Goal: Information Seeking & Learning: Find specific page/section

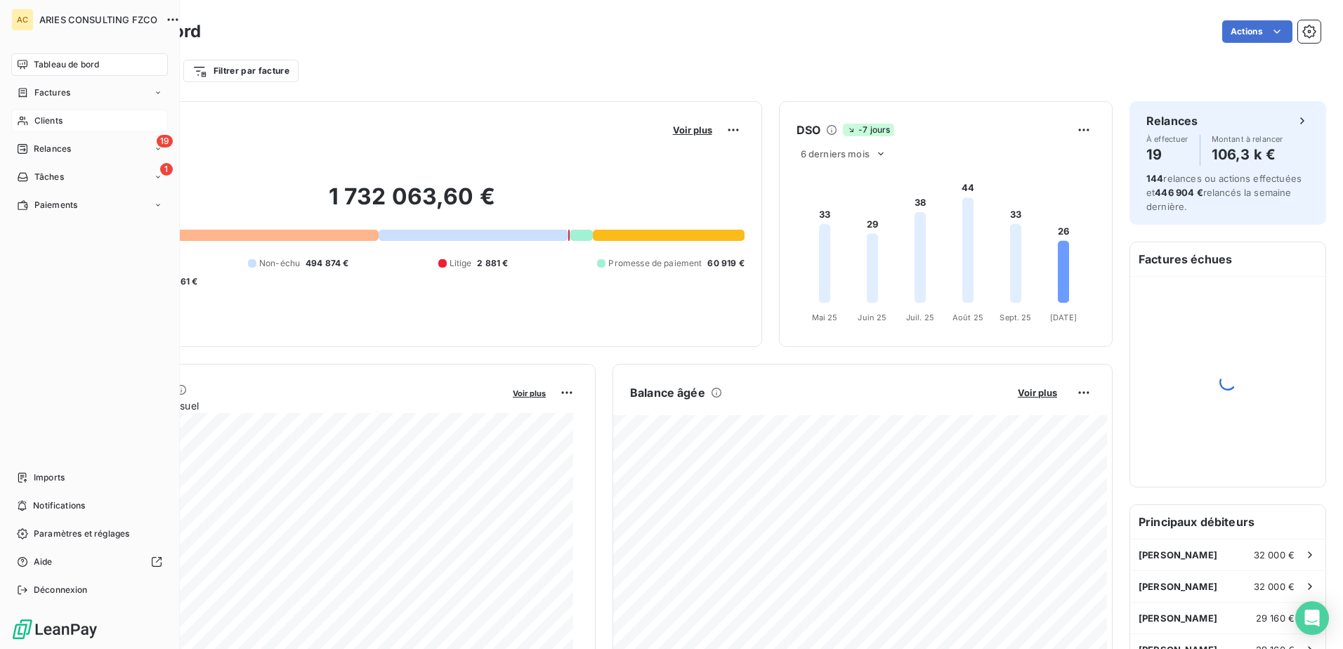
click at [24, 125] on icon at bounding box center [23, 120] width 12 height 11
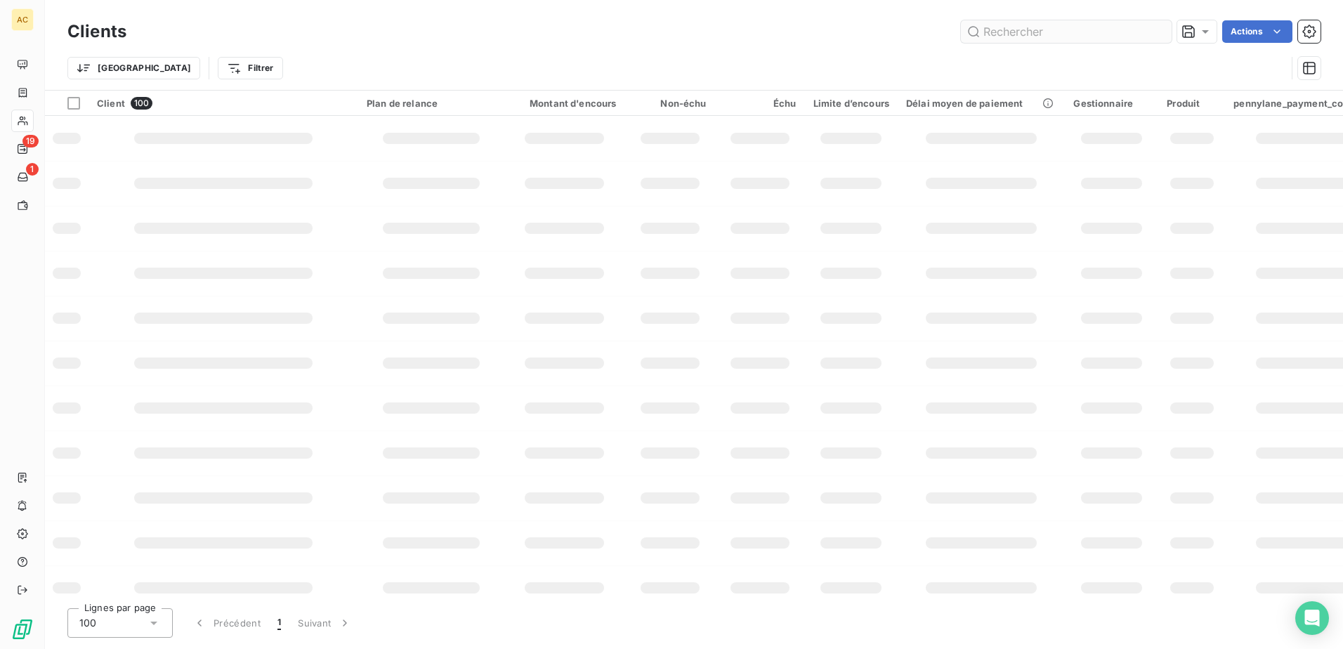
click at [1005, 27] on input "text" at bounding box center [1066, 31] width 211 height 22
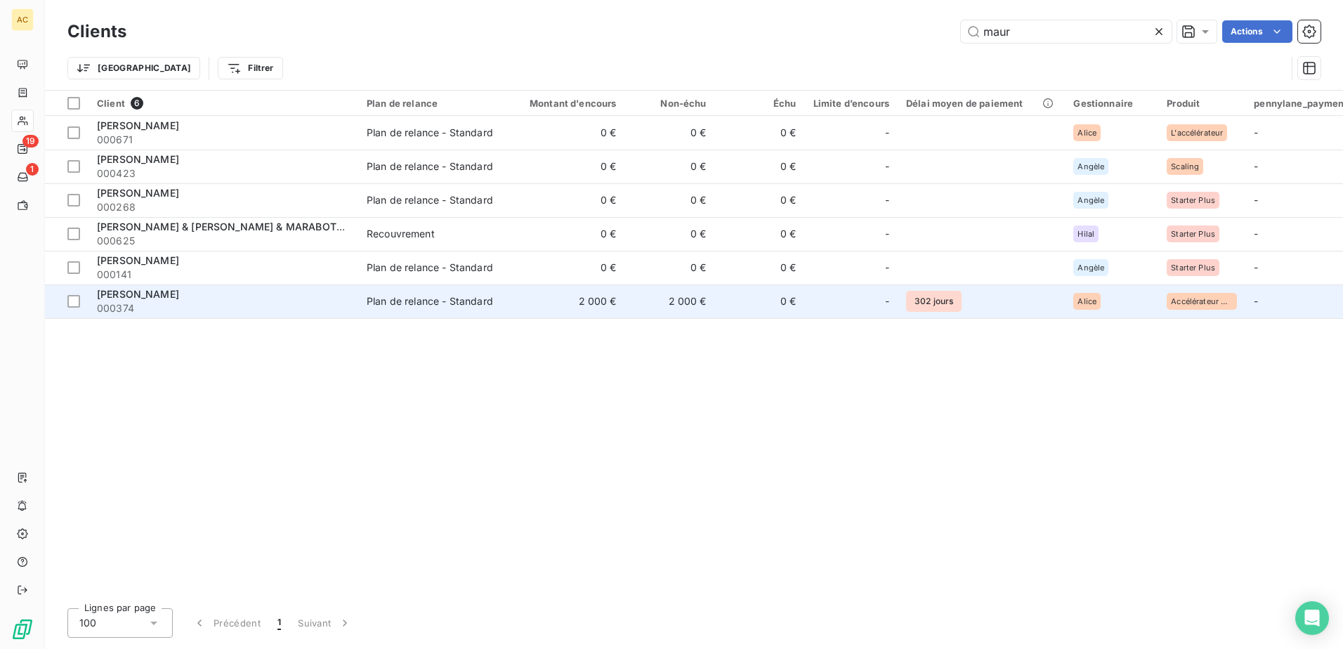
type input "maur"
click at [598, 303] on td "2 000 €" at bounding box center [564, 301] width 121 height 34
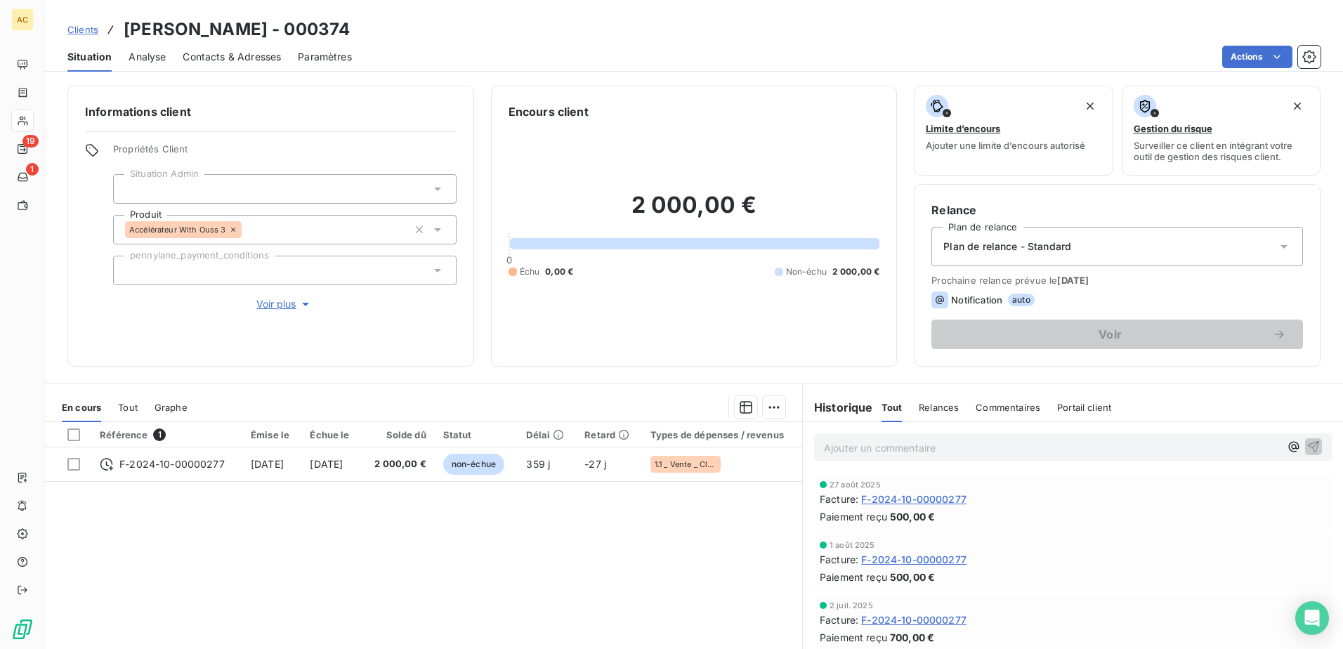
click at [339, 552] on div "Référence 1 Émise le Échue le Solde dû Statut Délai Retard Types de dépenses / …" at bounding box center [423, 557] width 757 height 270
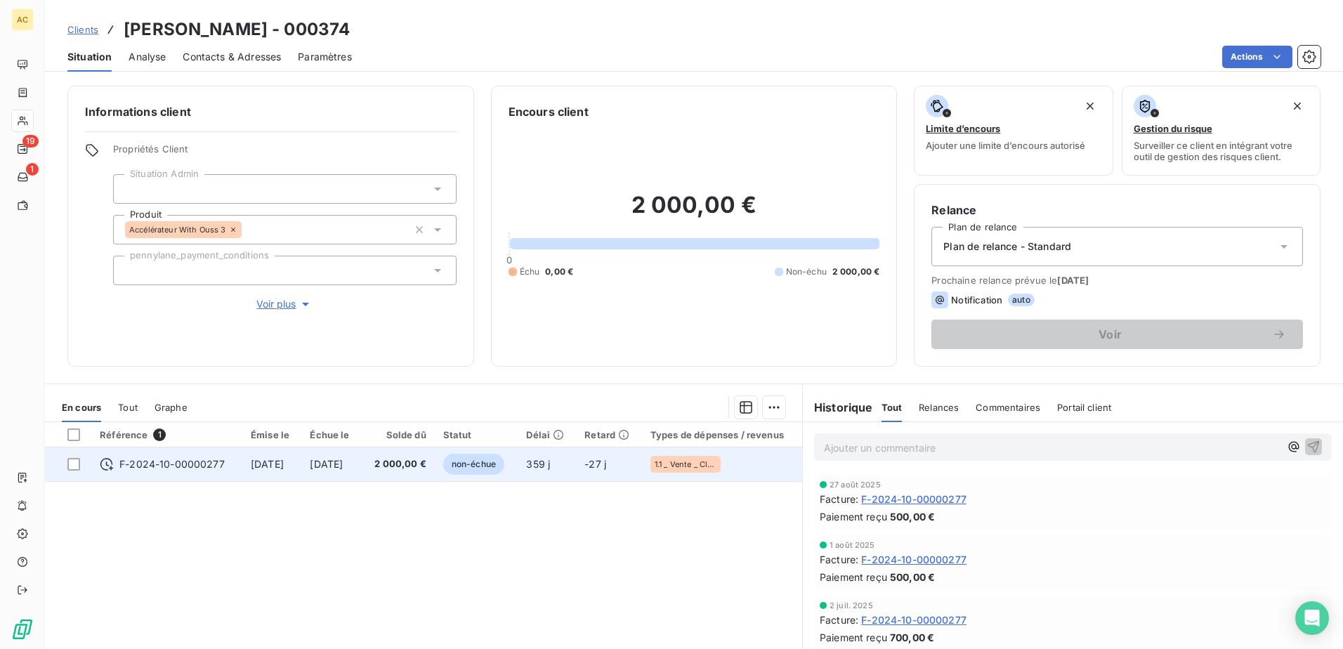
click at [334, 466] on span "16 oct. 2024" at bounding box center [326, 464] width 33 height 12
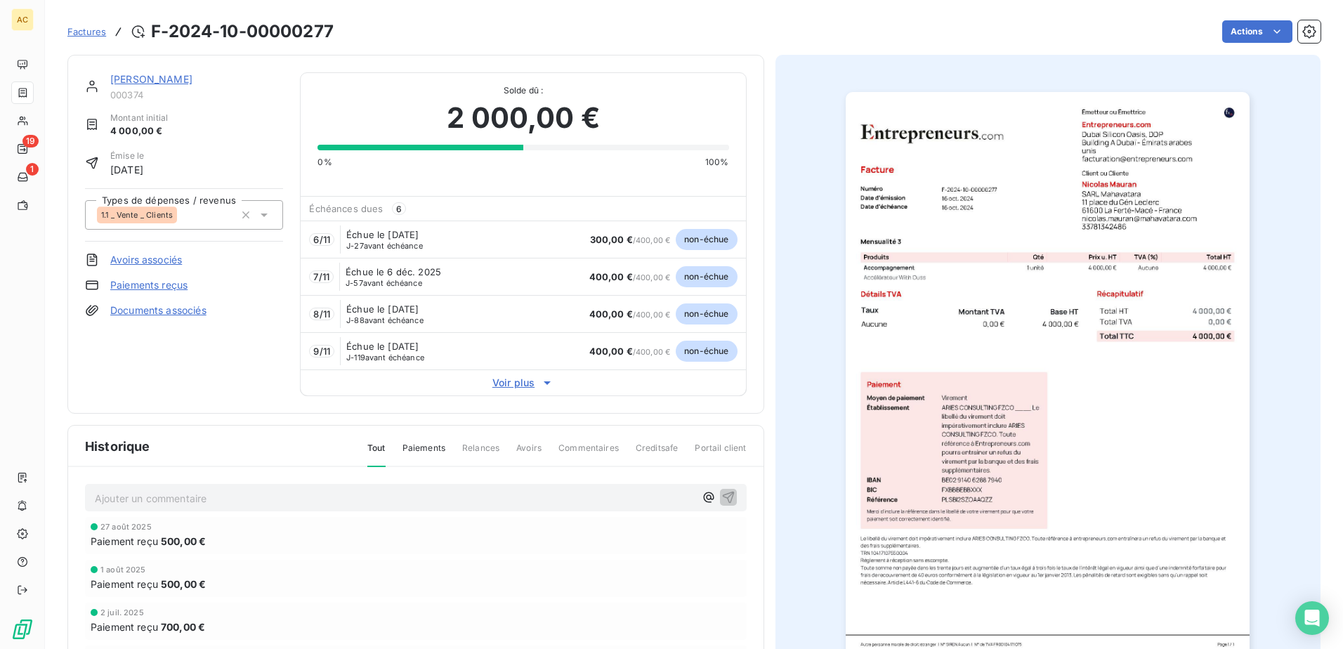
click at [142, 79] on link "Nicolas Mauran" at bounding box center [151, 79] width 82 height 12
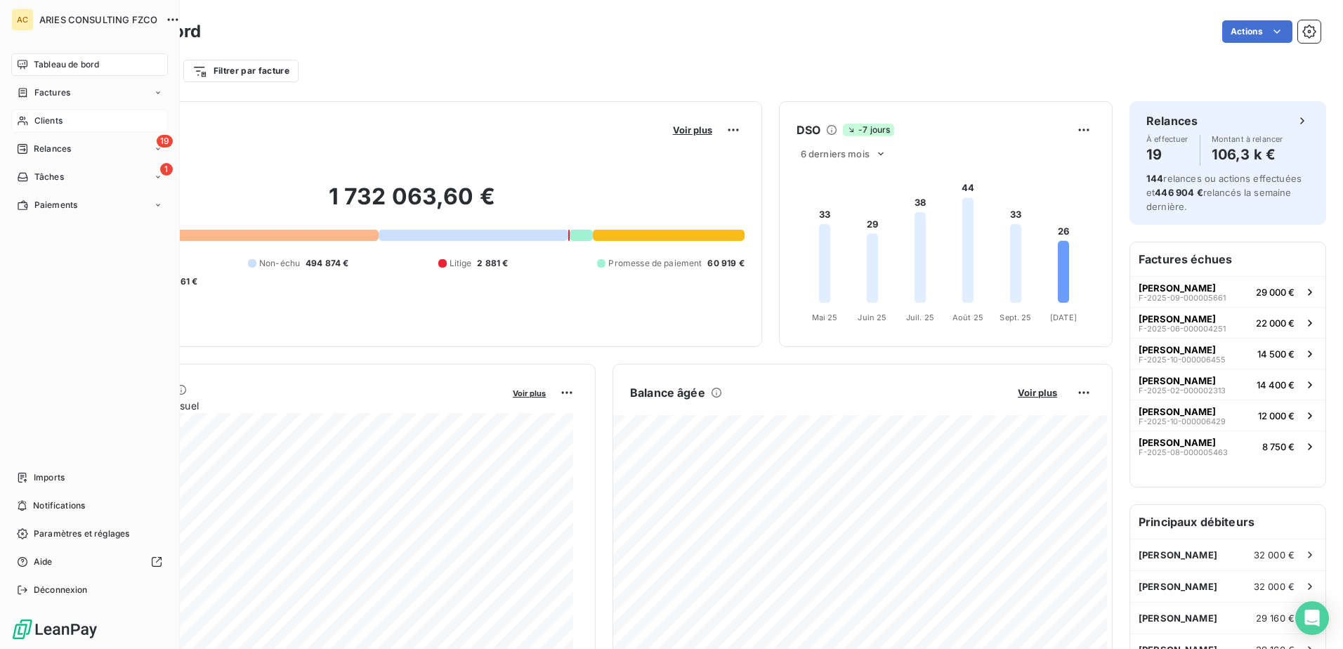
click at [23, 120] on icon at bounding box center [23, 120] width 12 height 11
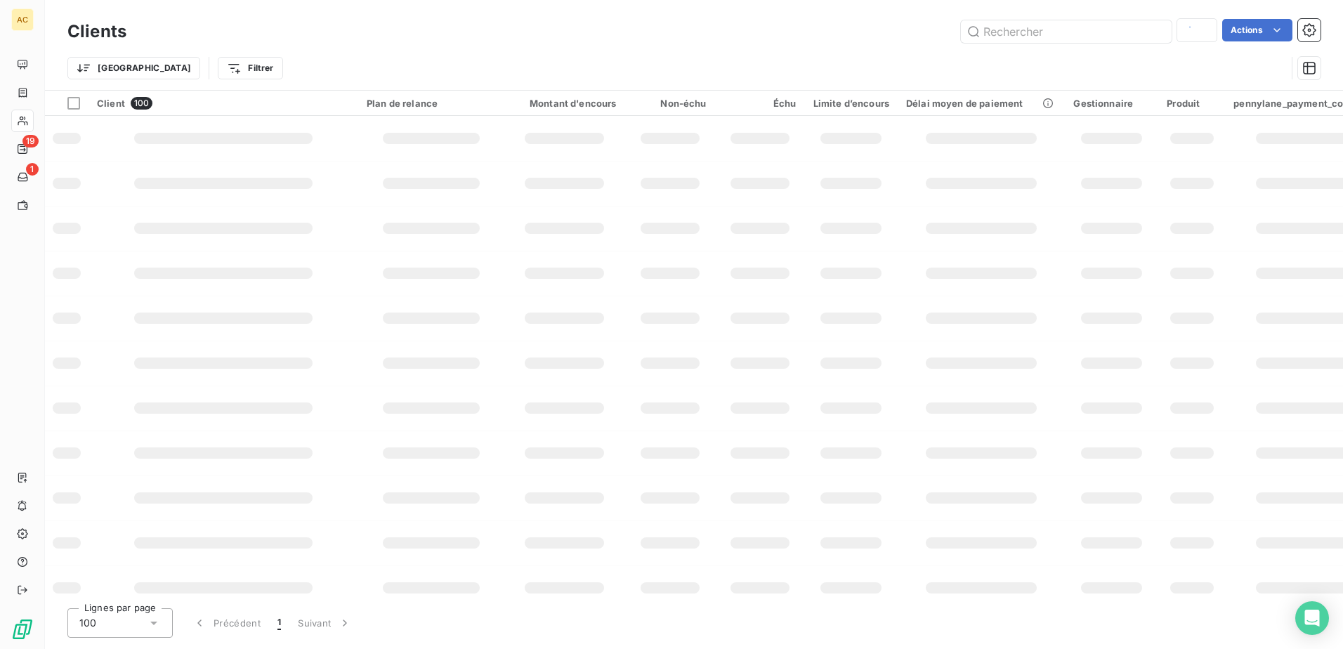
type input "maur"
click at [1020, 27] on input "text" at bounding box center [1066, 31] width 211 height 22
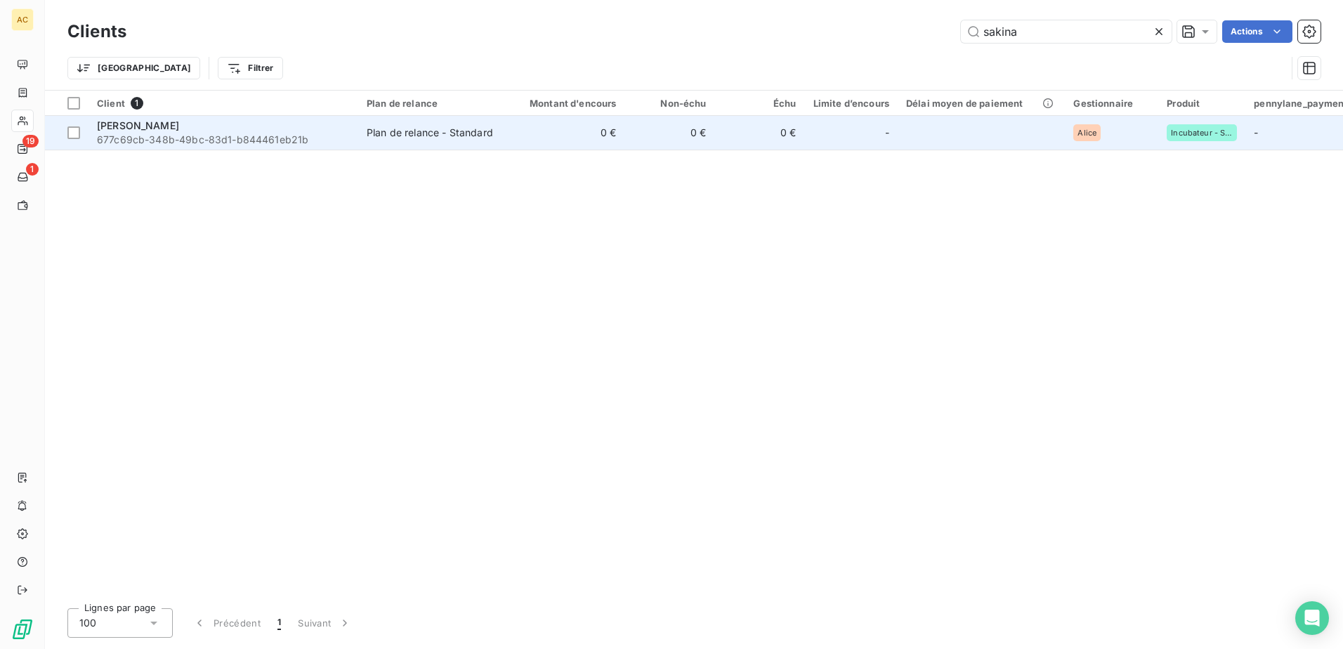
type input "sakina"
click at [206, 138] on span "677c69cb-348b-49bc-83d1-b844461eb21b" at bounding box center [223, 140] width 253 height 14
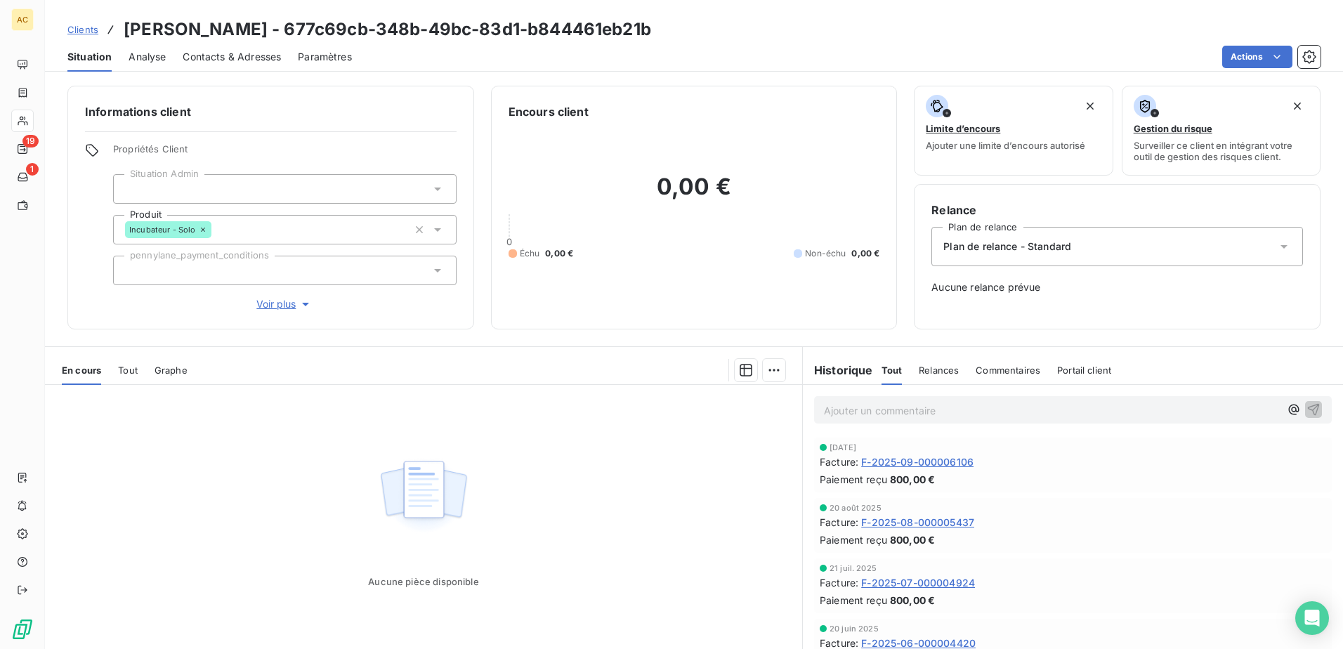
click at [140, 369] on div "En cours Tout Graphe" at bounding box center [423, 369] width 757 height 29
click at [129, 372] on span "Tout" at bounding box center [128, 370] width 20 height 11
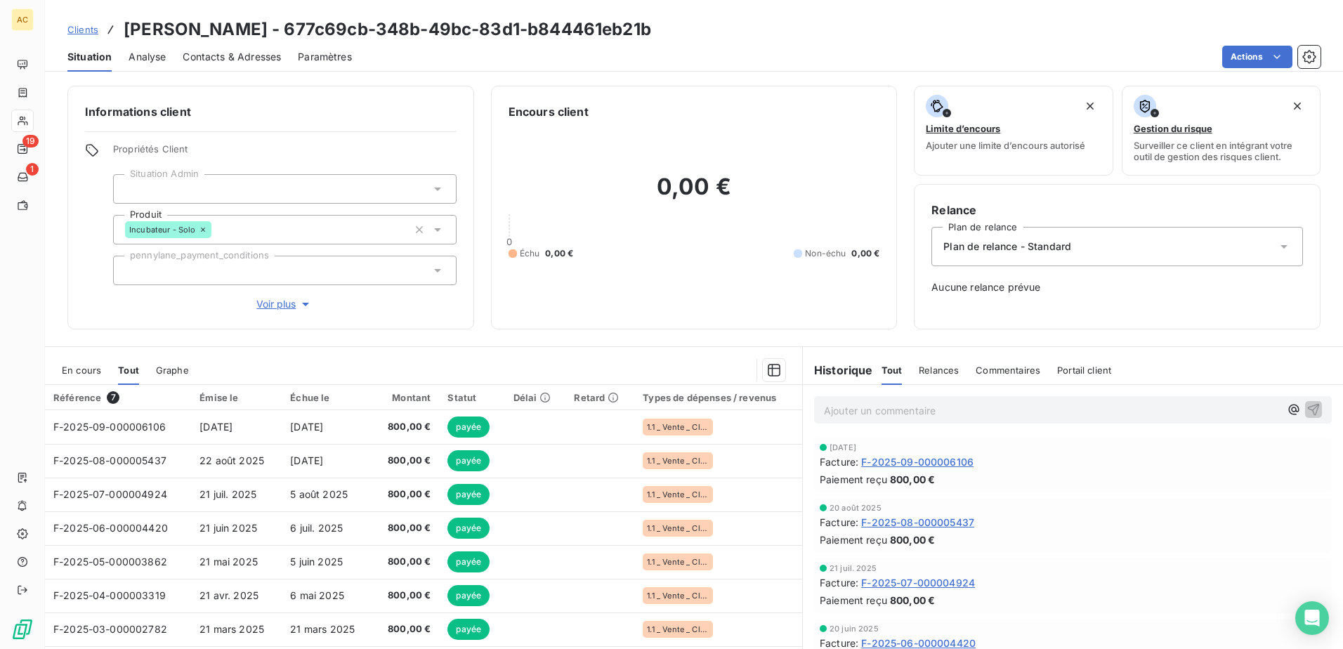
click at [902, 410] on p "Ajouter un commentaire ﻿" at bounding box center [1052, 411] width 456 height 18
click at [1308, 406] on icon "button" at bounding box center [1314, 409] width 12 height 12
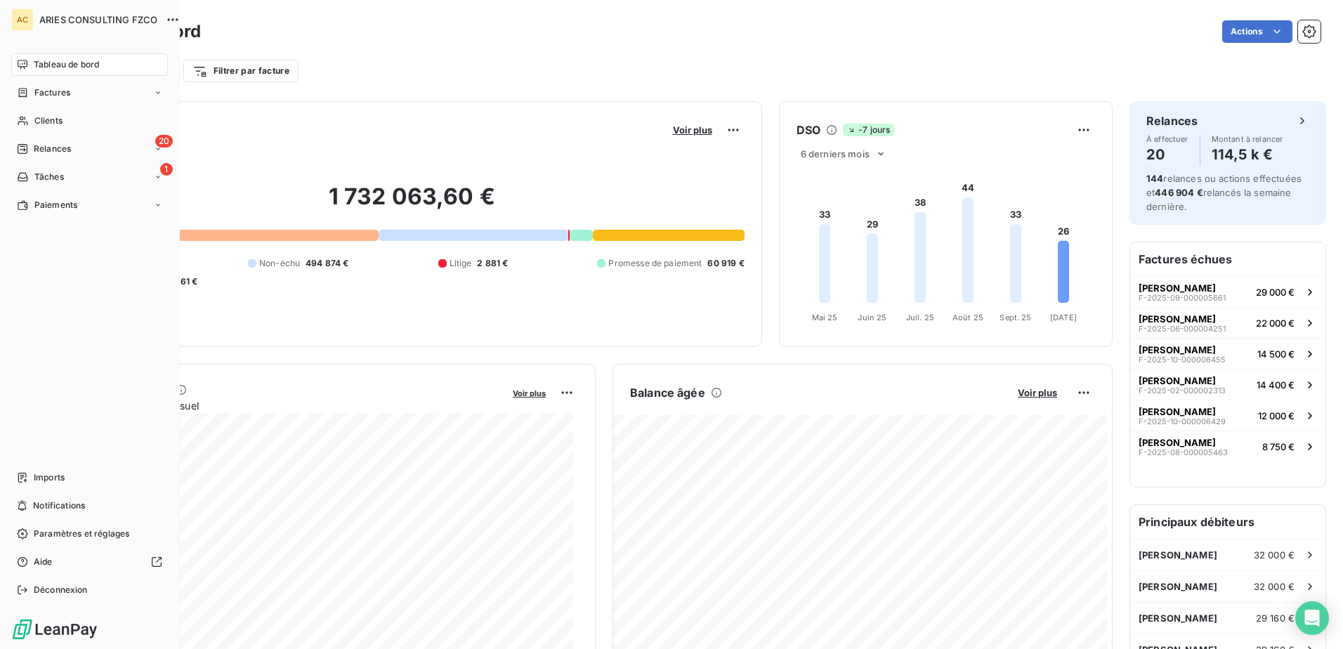
click at [34, 120] on span "Clients" at bounding box center [48, 120] width 28 height 13
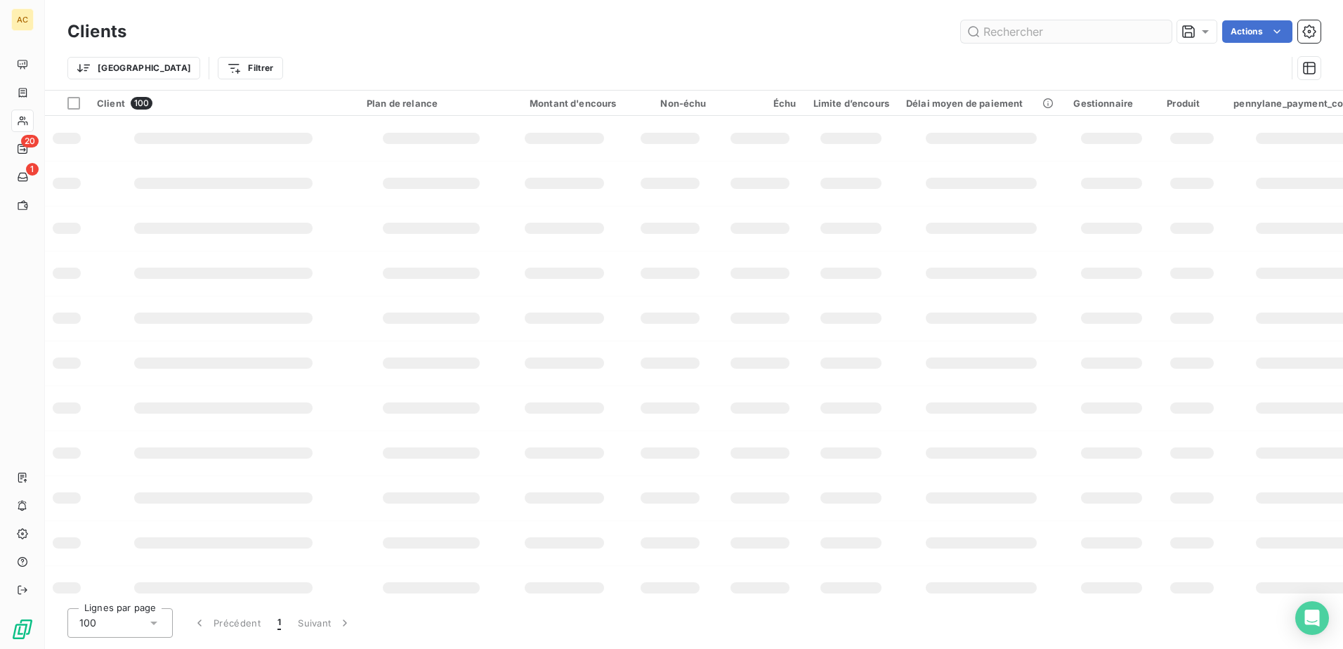
click at [1032, 28] on input "text" at bounding box center [1066, 31] width 211 height 22
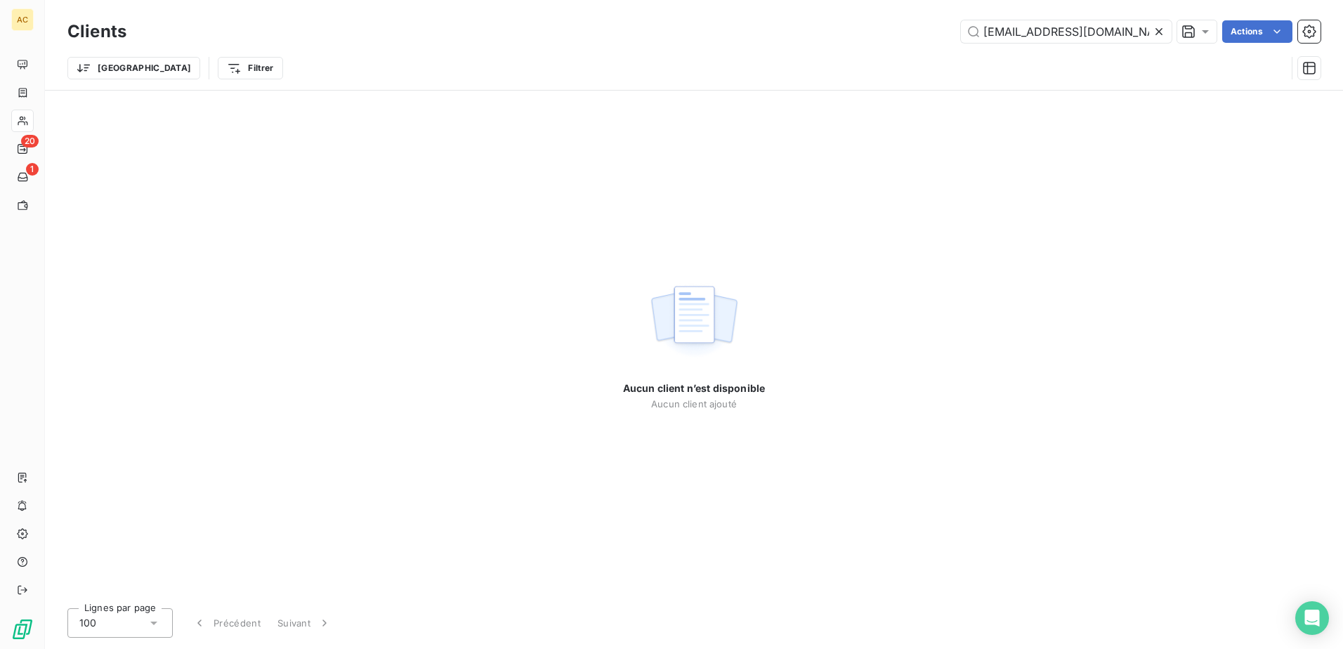
type input "sesame.ema68@outlook.com"
click at [1159, 29] on icon at bounding box center [1159, 32] width 14 height 14
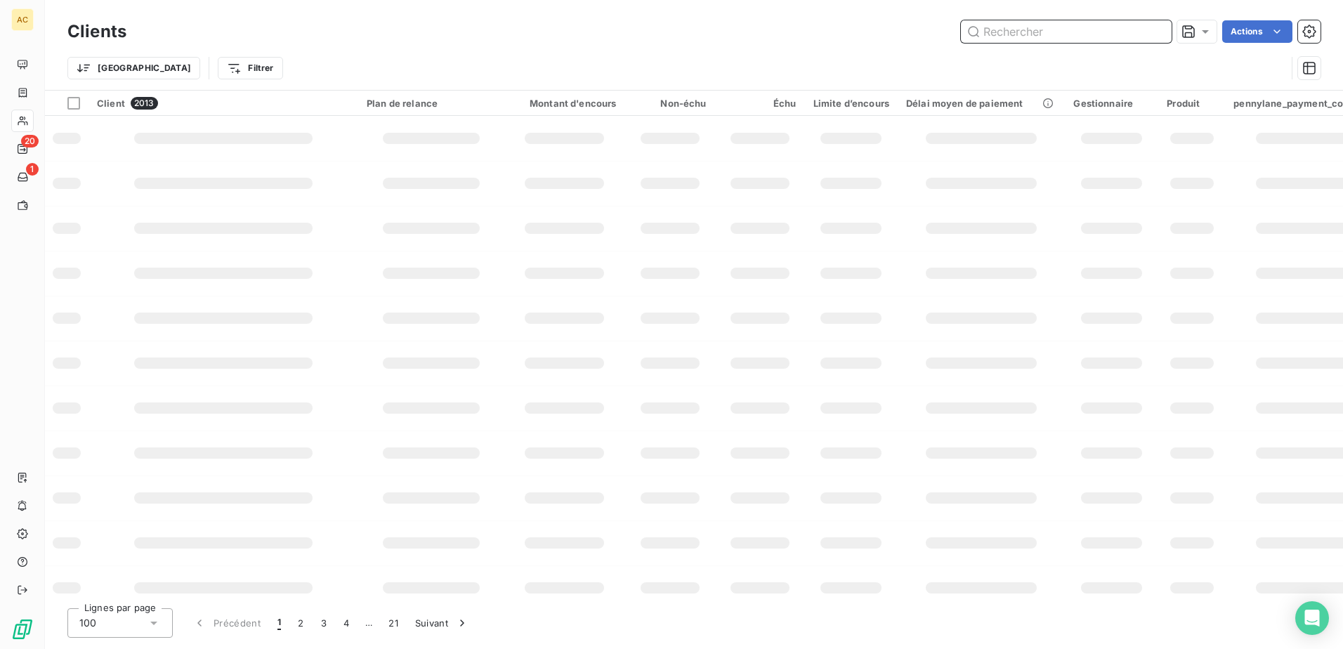
click at [1026, 34] on input "text" at bounding box center [1066, 31] width 211 height 22
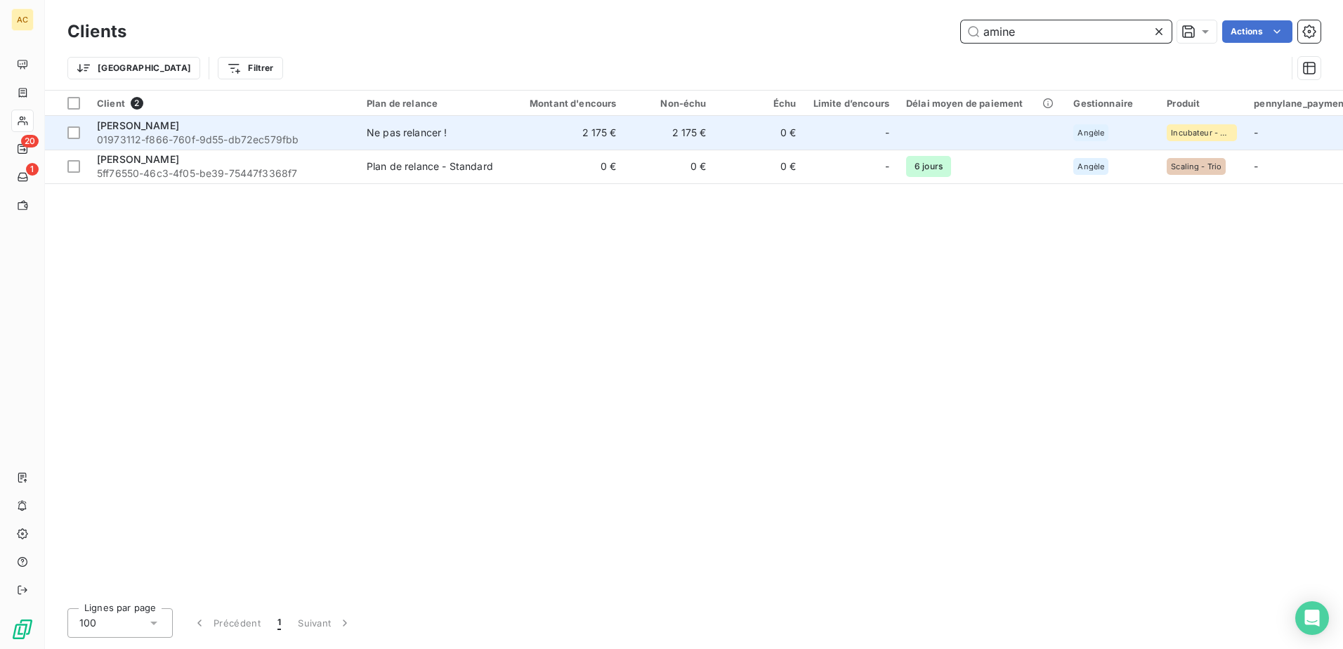
type input "amine"
click at [267, 136] on span "01973112-f866-760f-9d55-db72ec579fbb" at bounding box center [223, 140] width 253 height 14
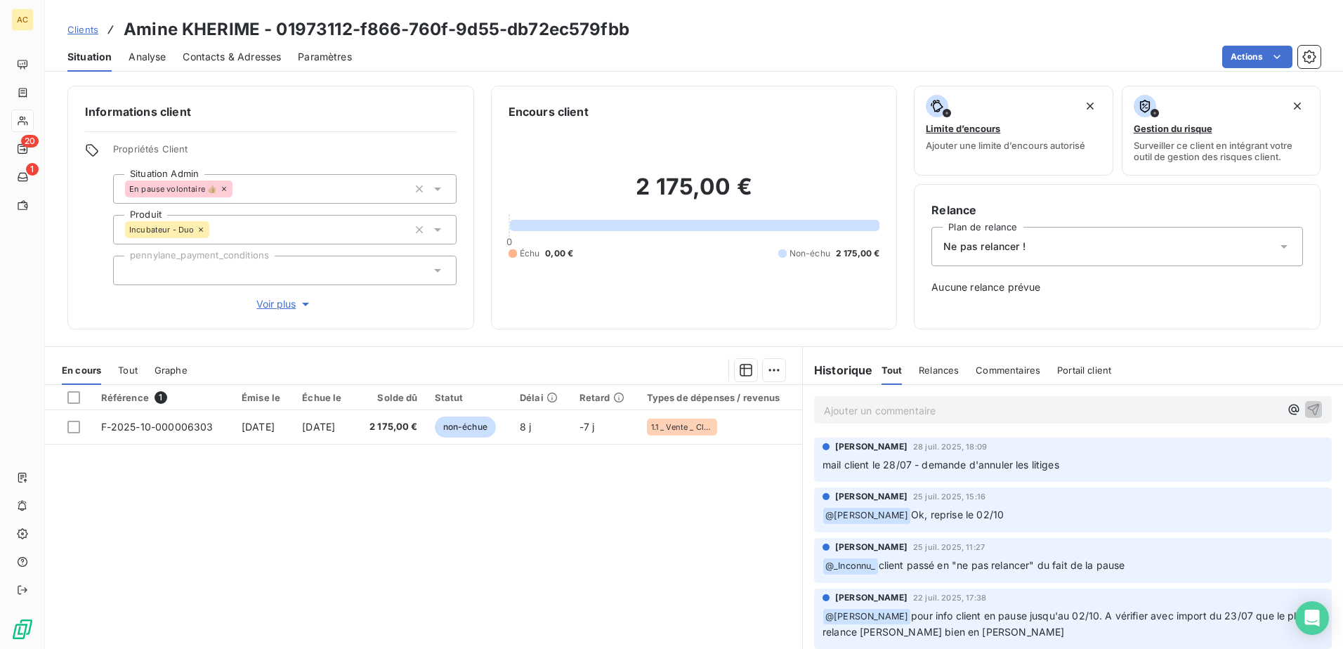
click at [242, 60] on span "Contacts & Adresses" at bounding box center [232, 57] width 98 height 14
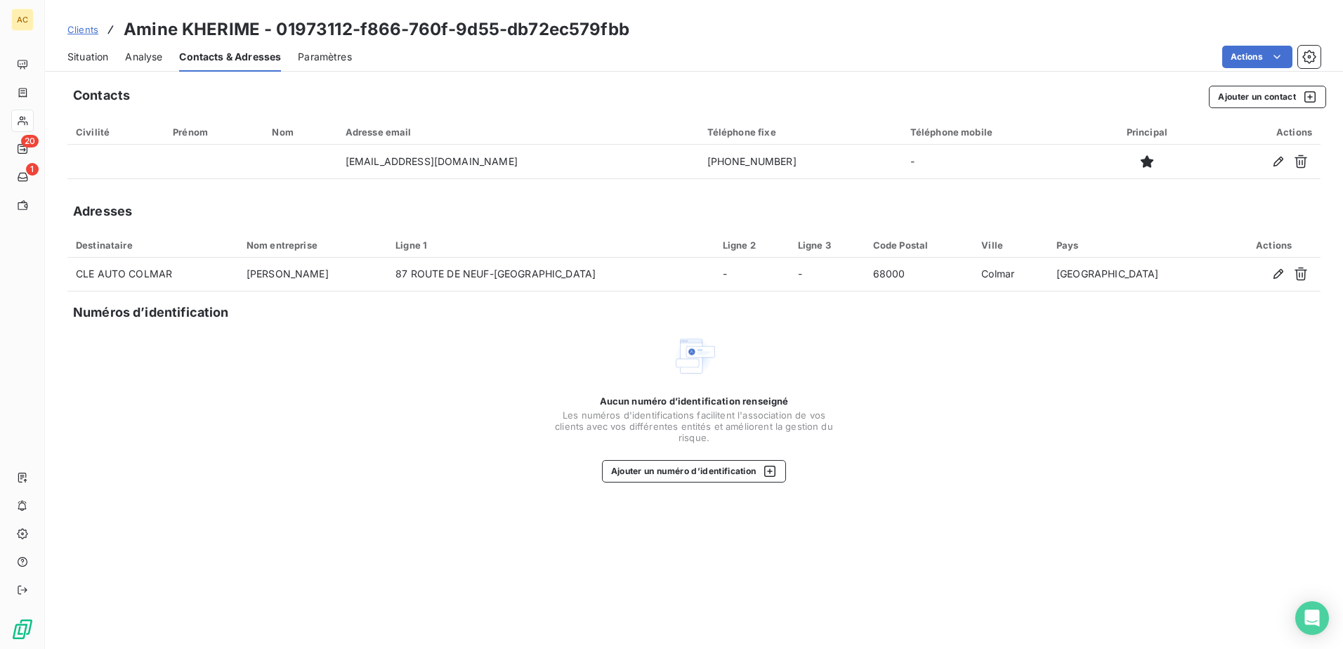
click at [92, 56] on span "Situation" at bounding box center [87, 57] width 41 height 14
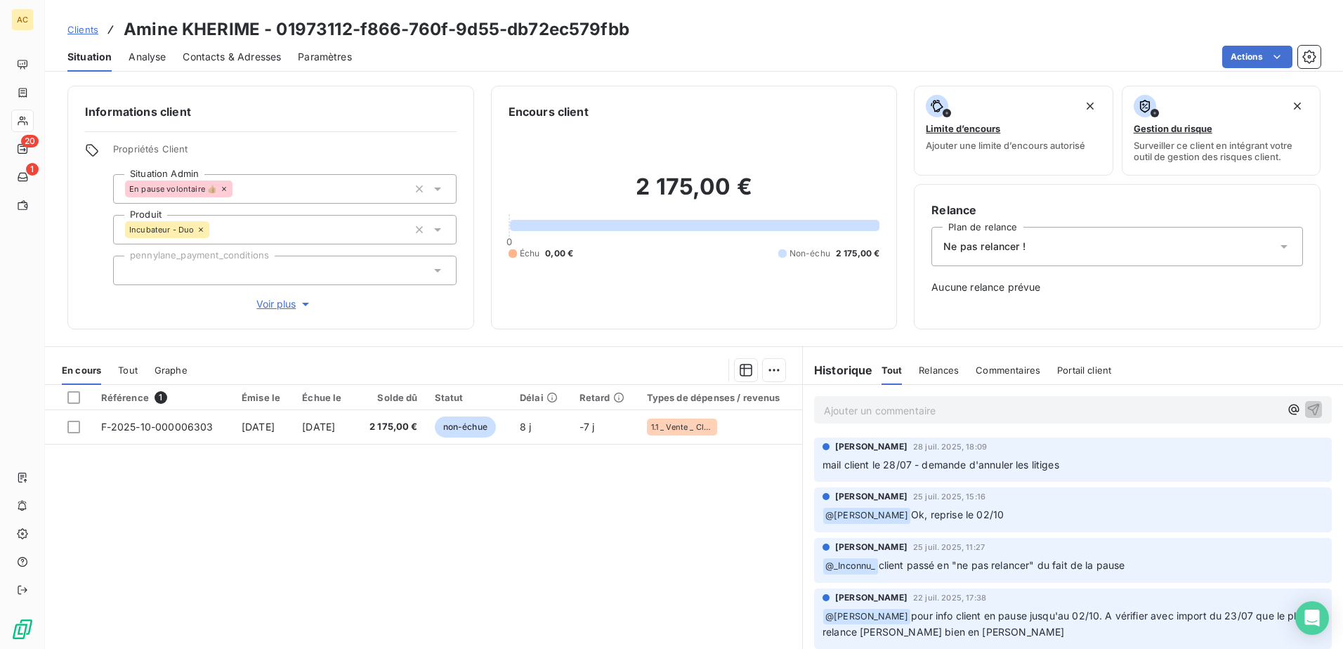
click at [290, 308] on span "Voir plus" at bounding box center [284, 304] width 56 height 14
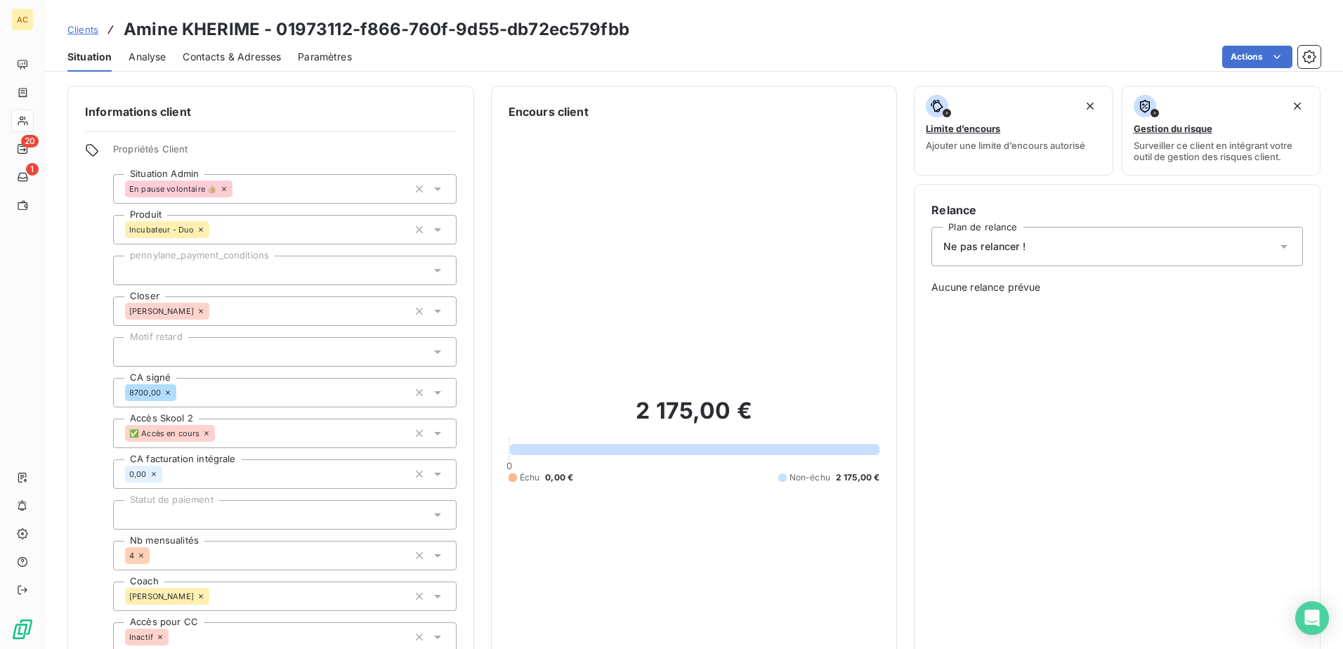
click at [79, 27] on span "Clients" at bounding box center [82, 29] width 31 height 11
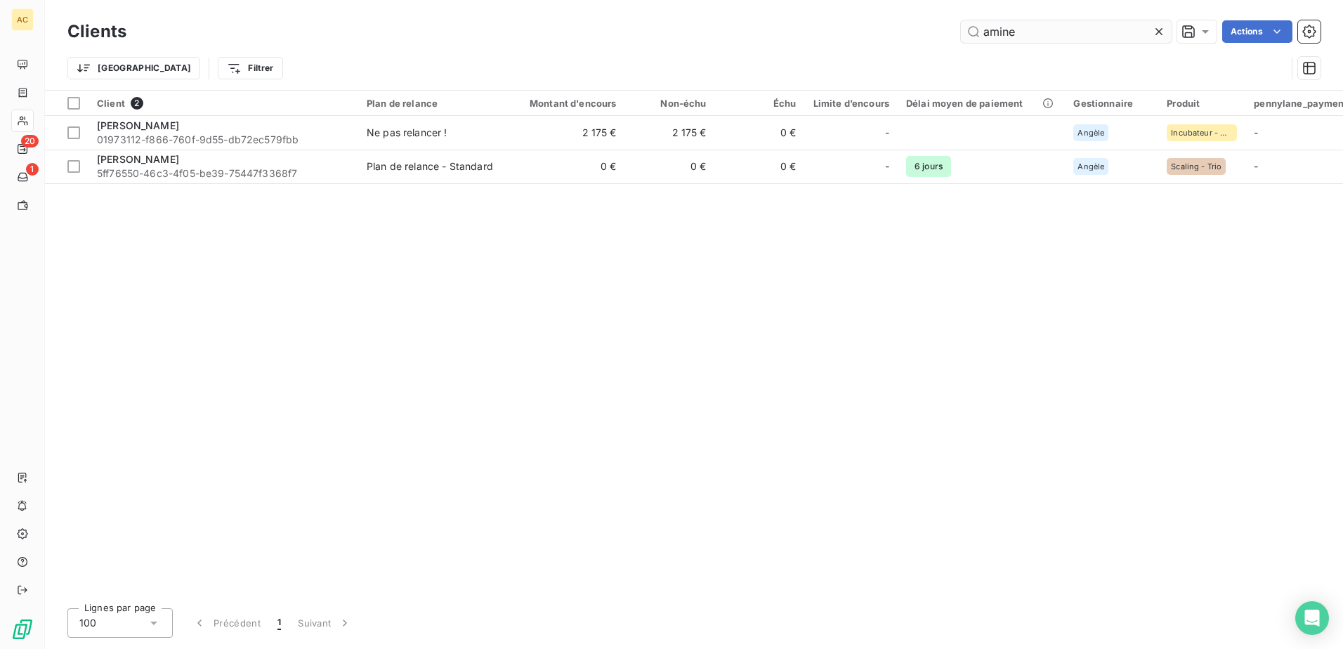
click at [1037, 25] on input "amine" at bounding box center [1066, 31] width 211 height 22
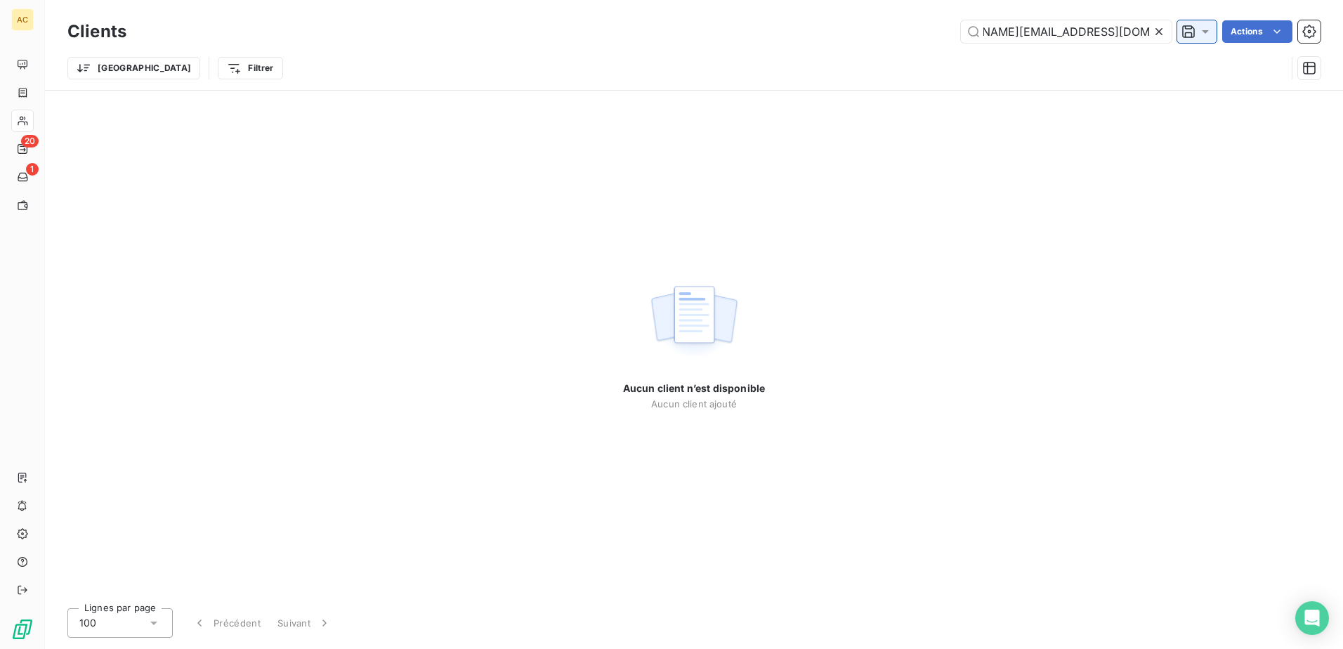
scroll to position [0, 57]
drag, startPoint x: 1056, startPoint y: 29, endPoint x: 1197, endPoint y: 29, distance: 140.5
click at [1197, 29] on div "hermann.kamgang@chic-aparts.com Actions" at bounding box center [731, 31] width 1177 height 22
drag, startPoint x: 1120, startPoint y: 36, endPoint x: 1058, endPoint y: 32, distance: 62.6
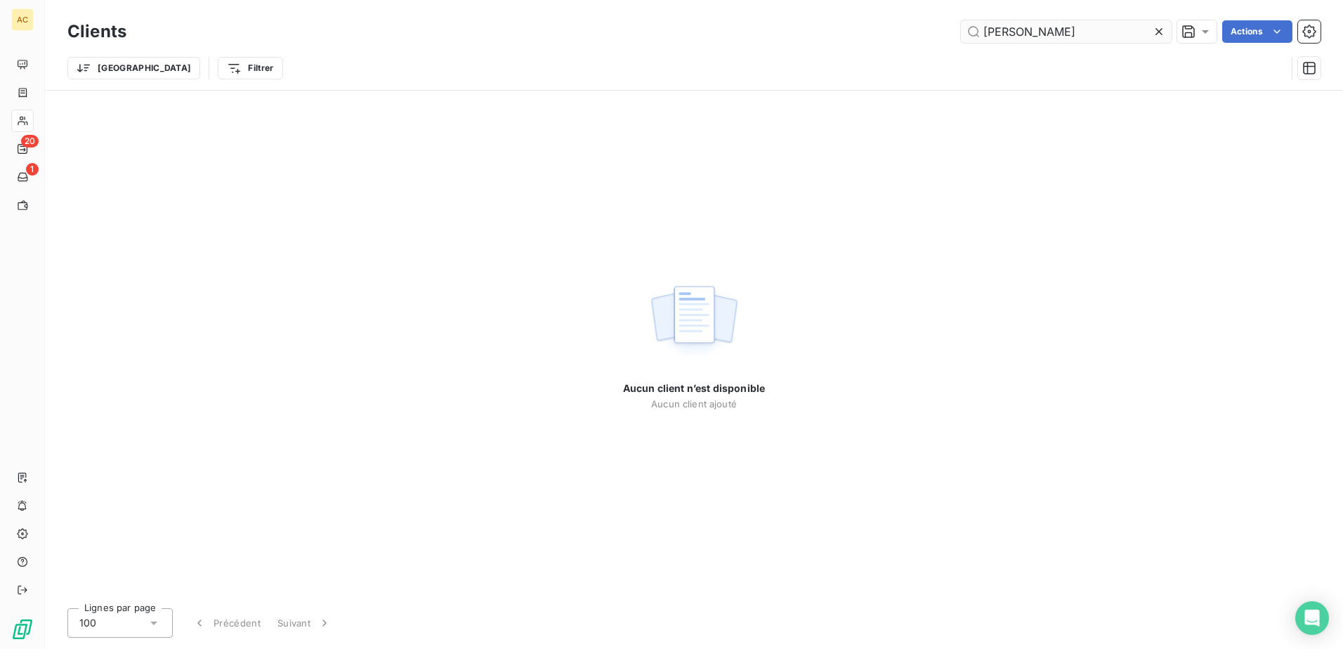
click at [1058, 32] on input "hermann kamgan" at bounding box center [1066, 31] width 211 height 22
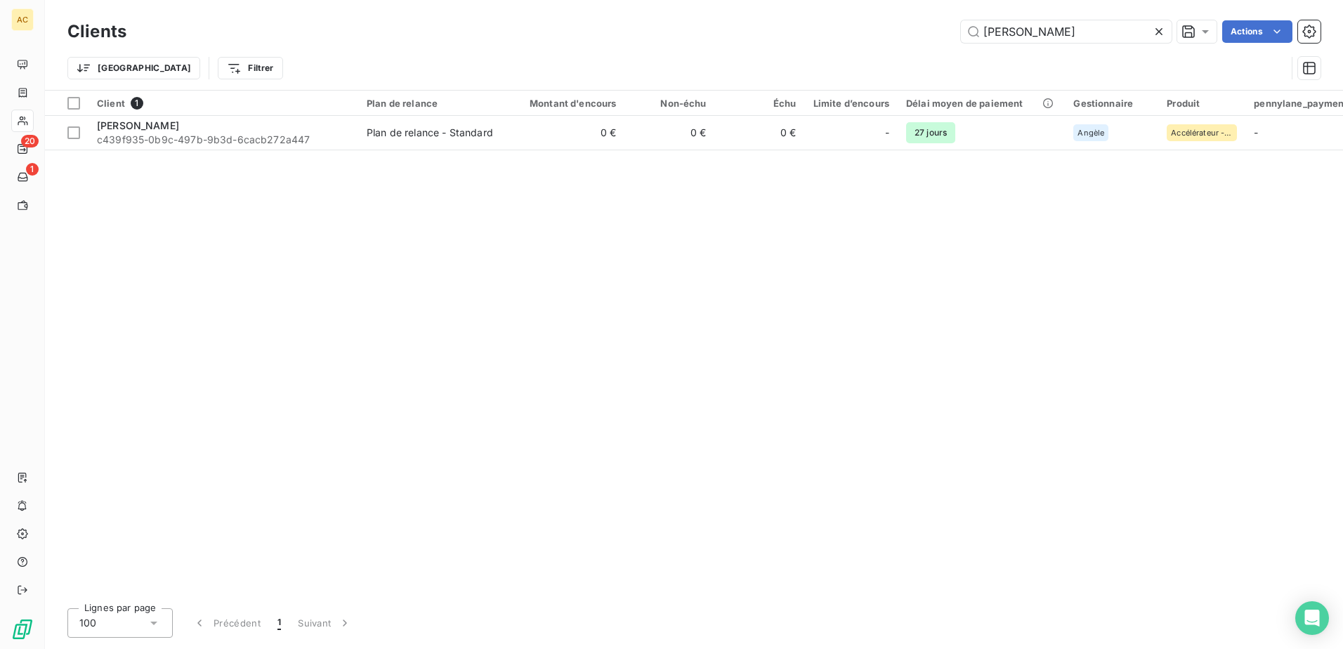
type input "hermann"
